Goal: Task Accomplishment & Management: Manage account settings

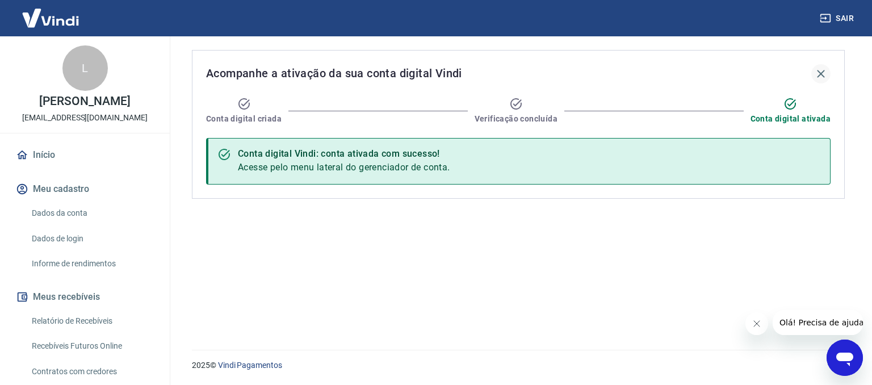
click at [823, 73] on icon "button" at bounding box center [821, 74] width 14 height 14
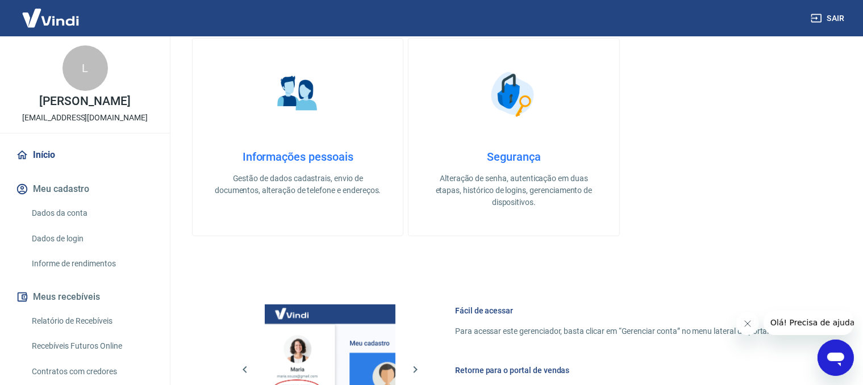
scroll to position [320, 0]
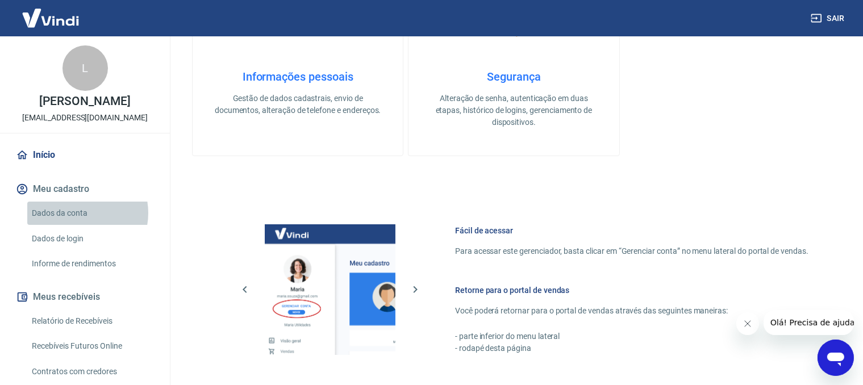
click at [78, 225] on link "Dados da conta" at bounding box center [91, 213] width 129 height 23
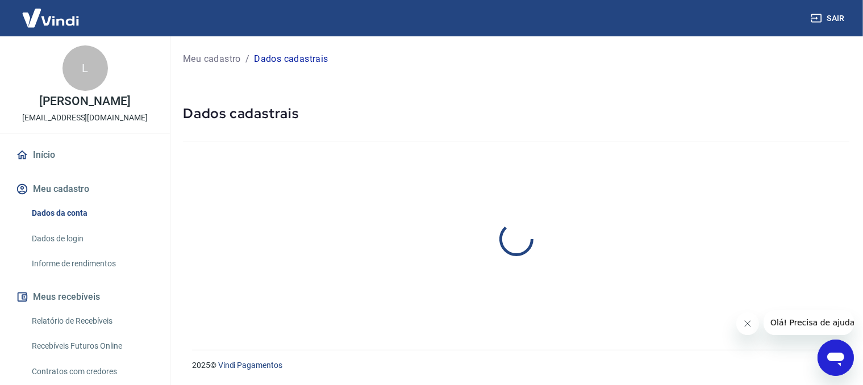
select select "SP"
select select "business"
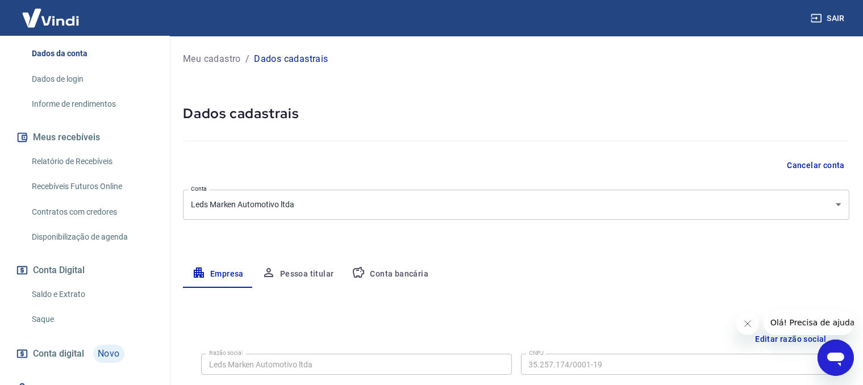
scroll to position [160, 0]
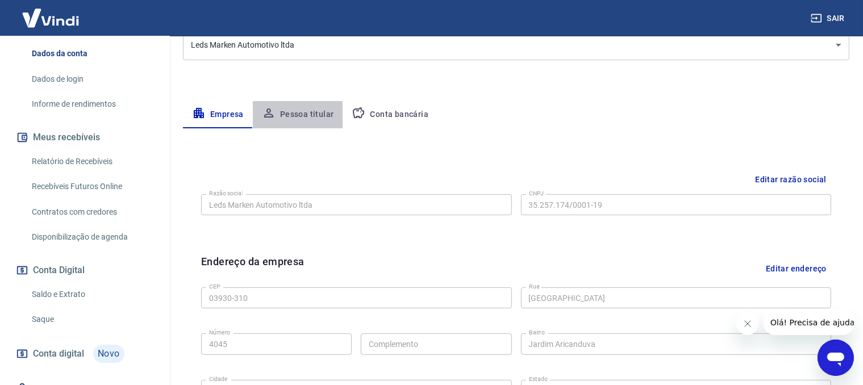
click at [310, 118] on button "Pessoa titular" at bounding box center [298, 114] width 90 height 27
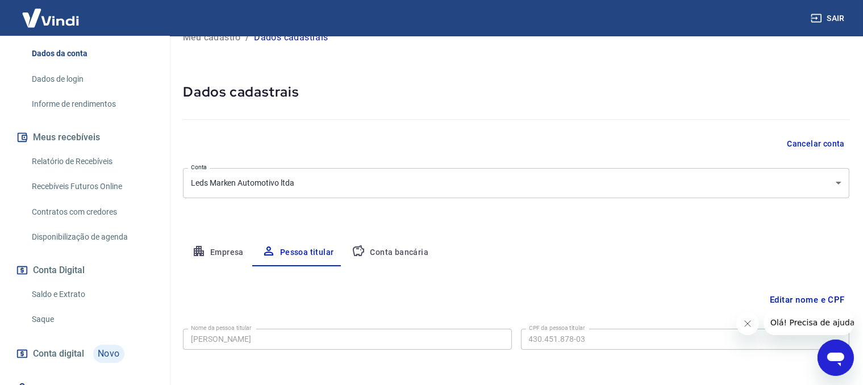
scroll to position [69, 0]
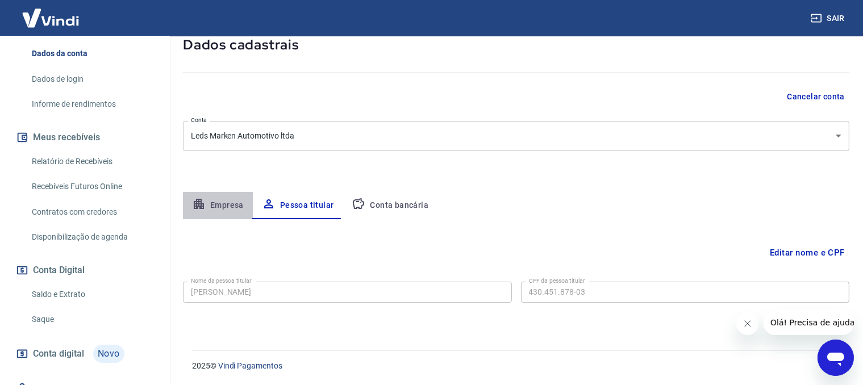
click at [225, 207] on button "Empresa" at bounding box center [218, 205] width 70 height 27
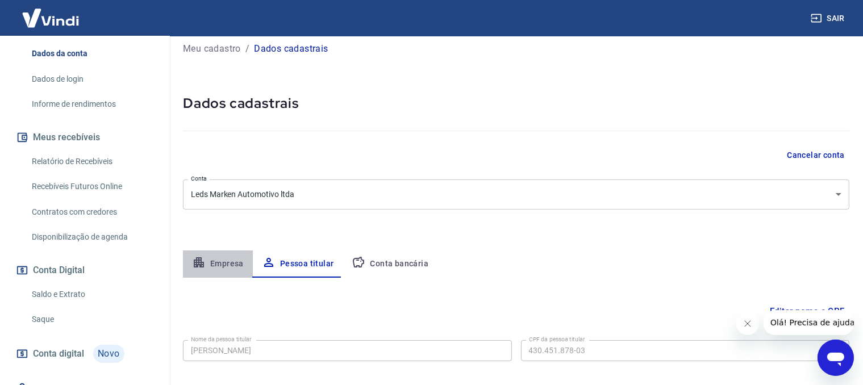
select select "SP"
select select "business"
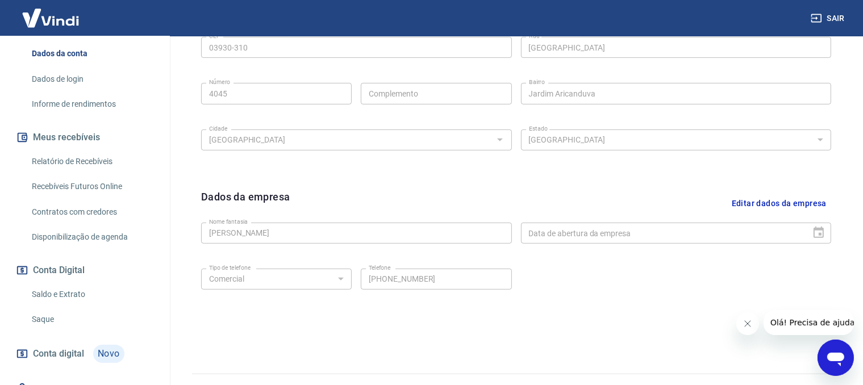
scroll to position [434, 0]
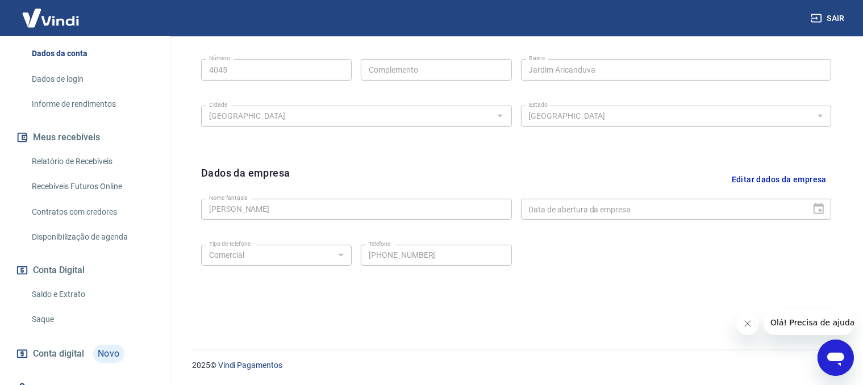
click at [67, 90] on link "Dados de login" at bounding box center [91, 79] width 129 height 23
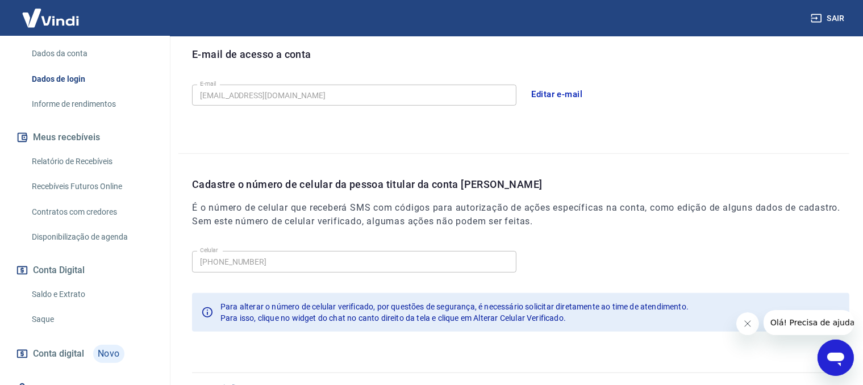
scroll to position [342, 0]
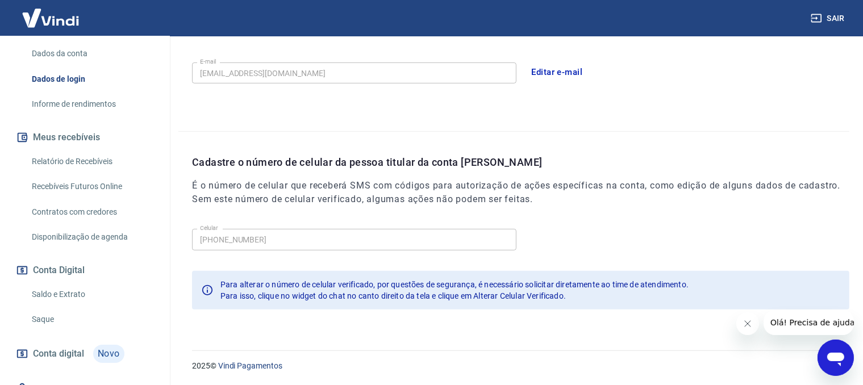
click at [752, 323] on button "Fechar mensagem da empresa" at bounding box center [746, 323] width 23 height 23
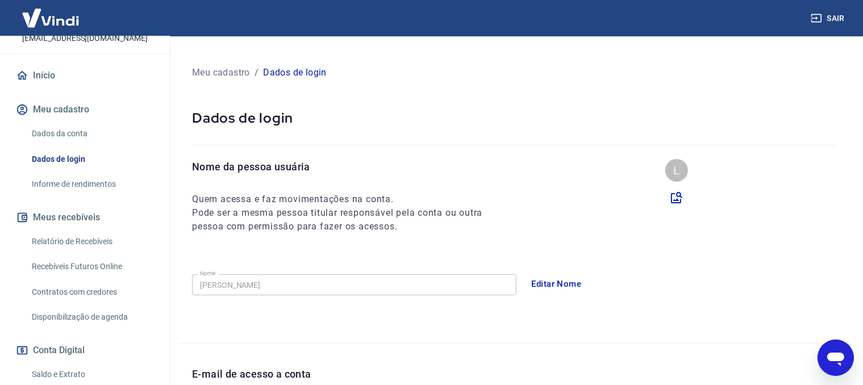
scroll to position [0, 0]
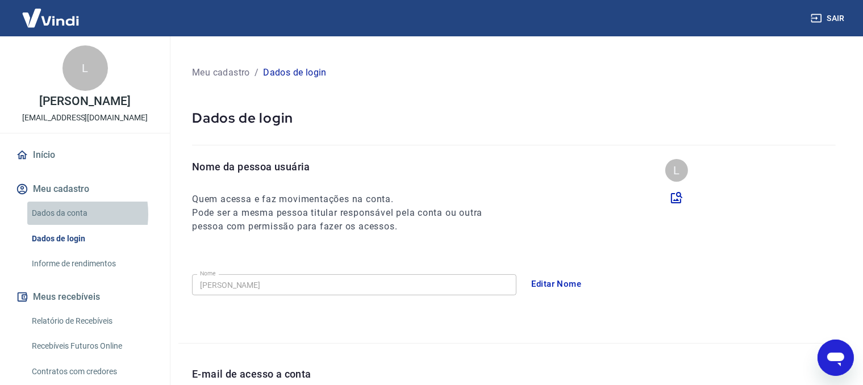
click at [58, 225] on link "Dados da conta" at bounding box center [91, 213] width 129 height 23
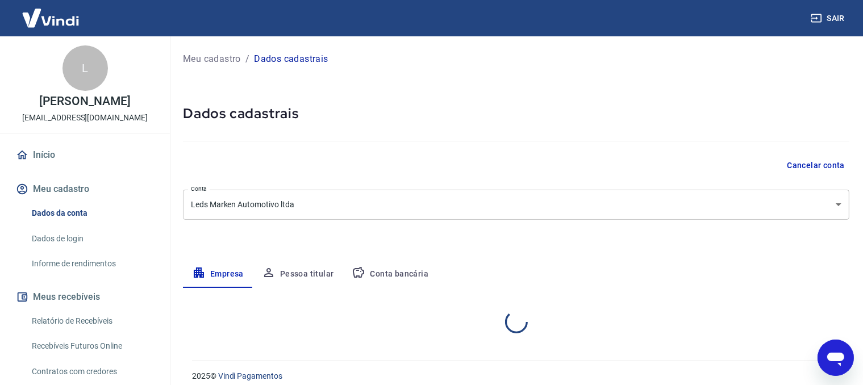
select select "SP"
select select "business"
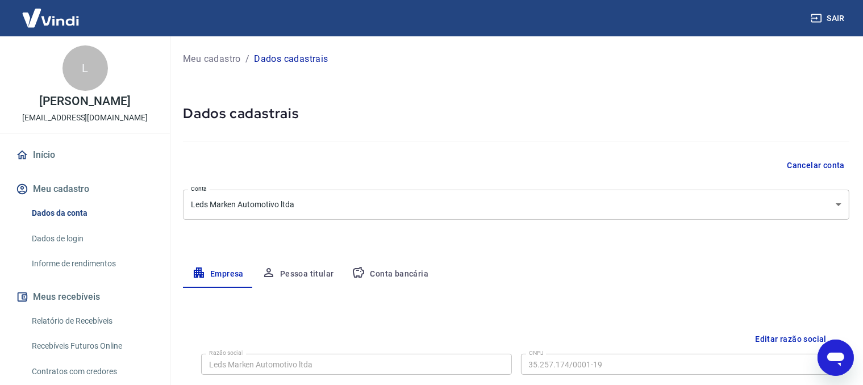
click at [47, 196] on button "Meu cadastro" at bounding box center [85, 189] width 143 height 25
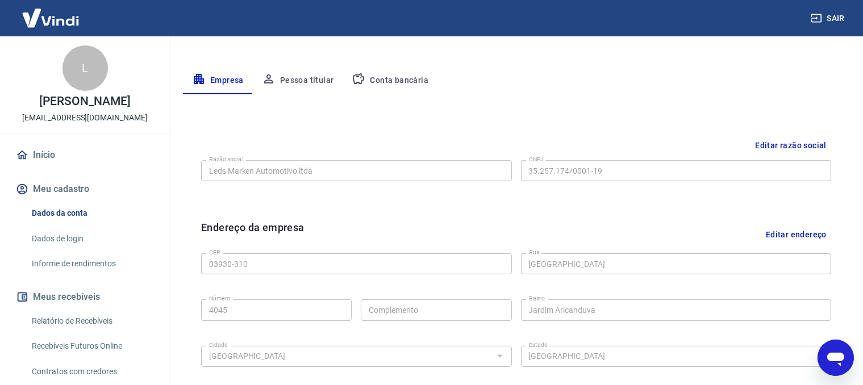
scroll to position [434, 0]
